Goal: Browse casually: Explore the website without a specific task or goal

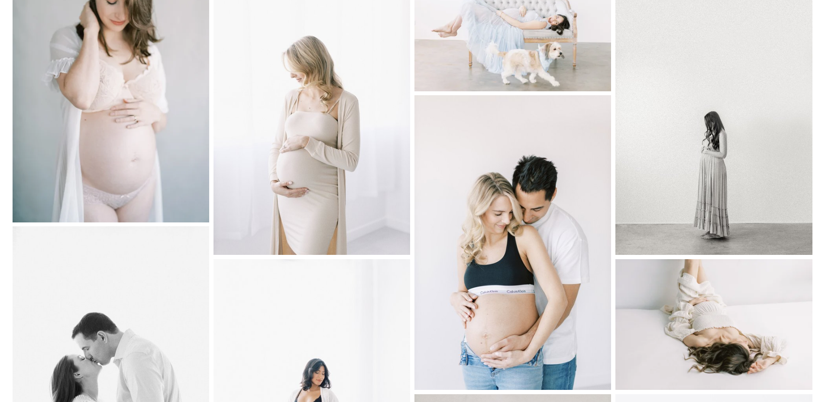
scroll to position [231, 0]
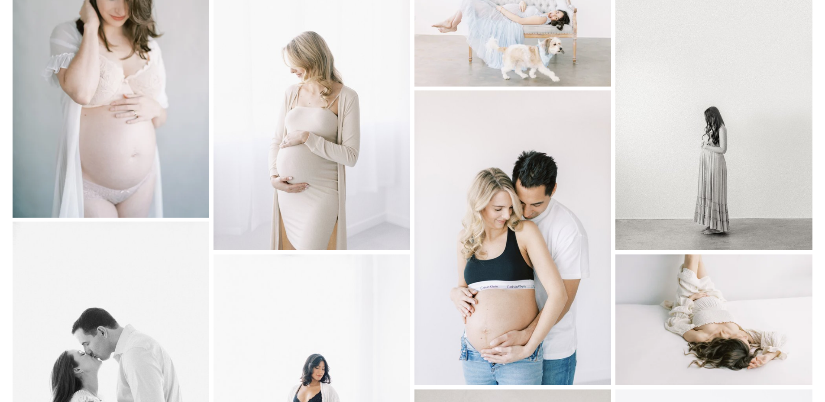
click at [119, 120] on img at bounding box center [111, 86] width 197 height 262
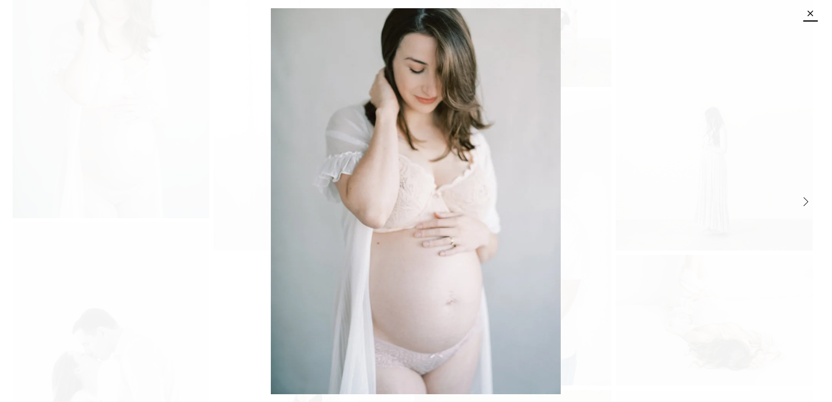
click at [809, 19] on link "Close" at bounding box center [810, 13] width 10 height 10
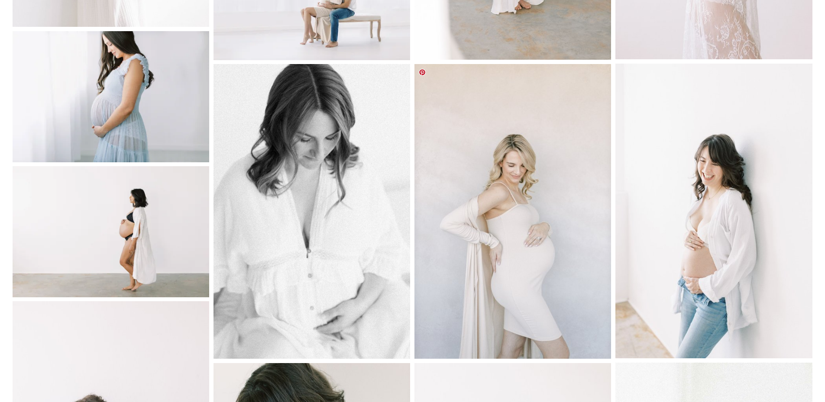
scroll to position [1213, 0]
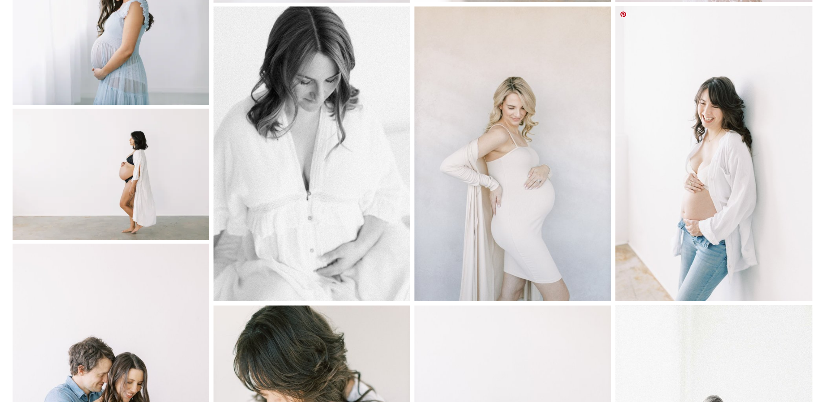
click at [708, 102] on img at bounding box center [713, 153] width 197 height 295
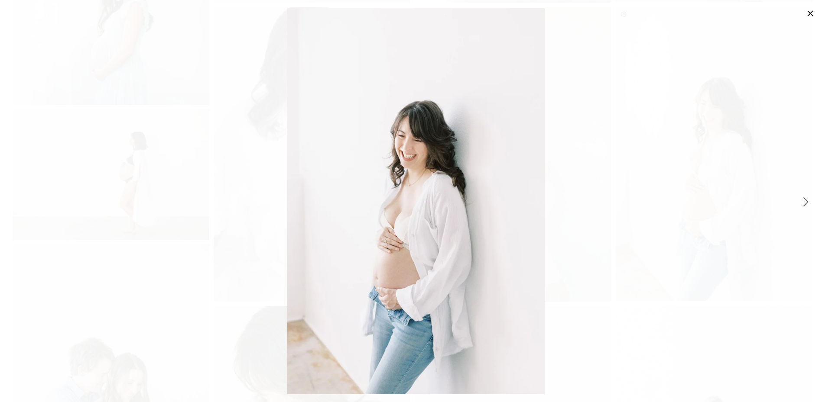
drag, startPoint x: 805, startPoint y: 12, endPoint x: 786, endPoint y: 30, distance: 26.3
click at [805, 12] on link "Close" at bounding box center [810, 13] width 10 height 10
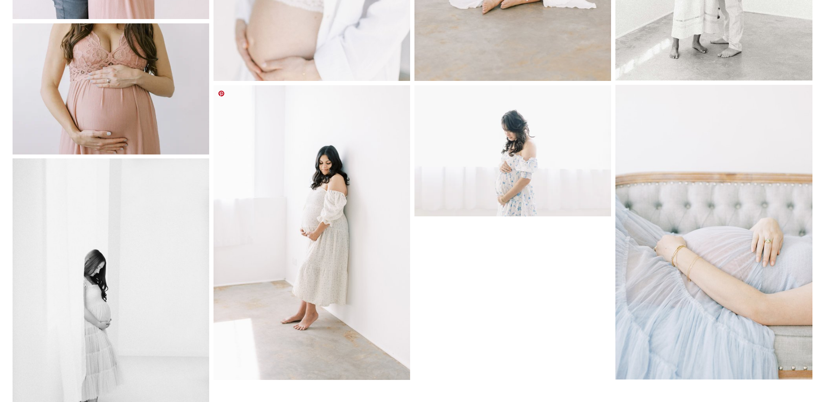
scroll to position [1892, 0]
